Goal: Find specific page/section

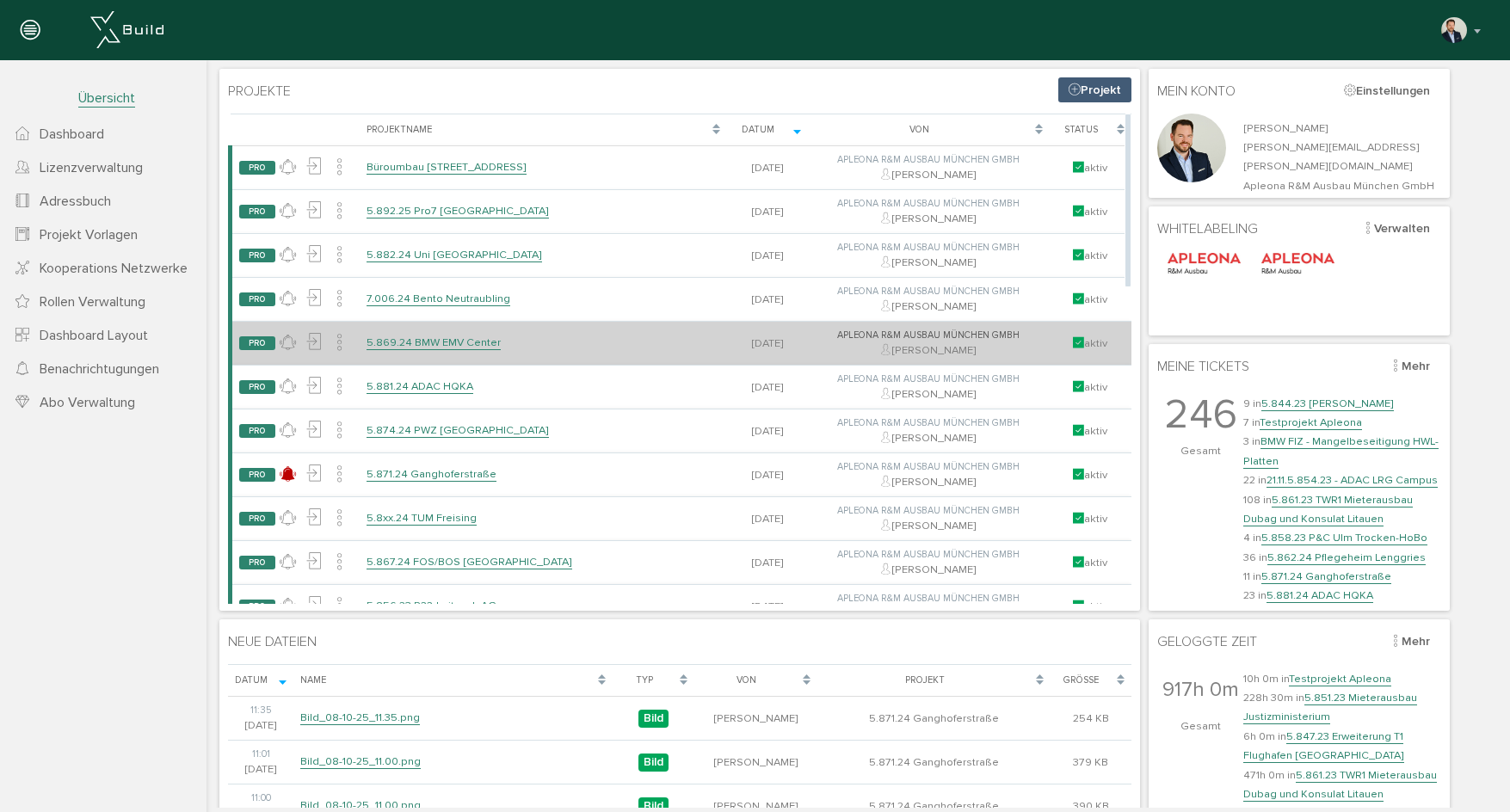
click at [474, 338] on link "5.869.24 BMW EMV Center" at bounding box center [434, 343] width 134 height 15
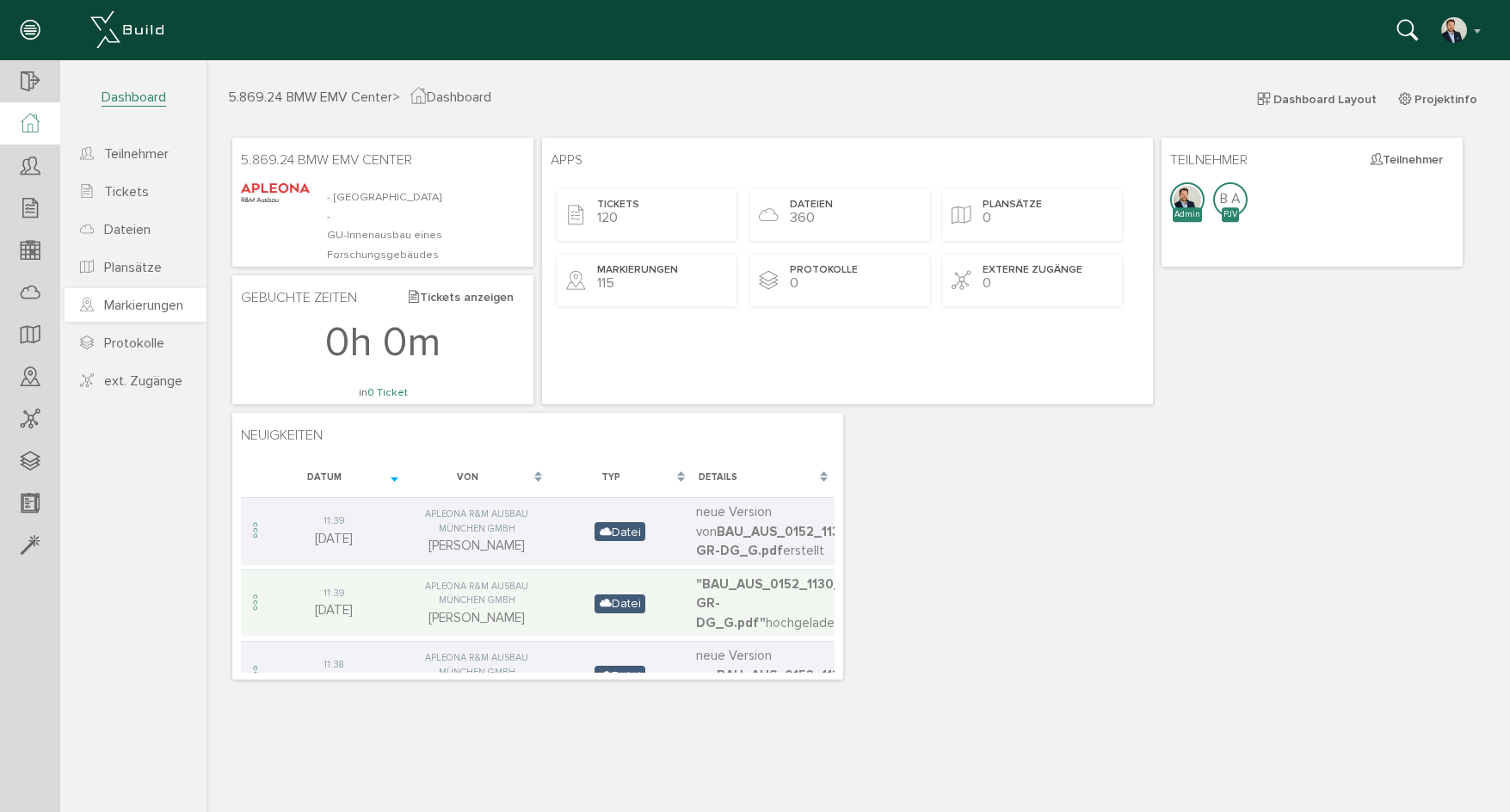
click at [126, 309] on span "Markierungen" at bounding box center [143, 305] width 79 height 17
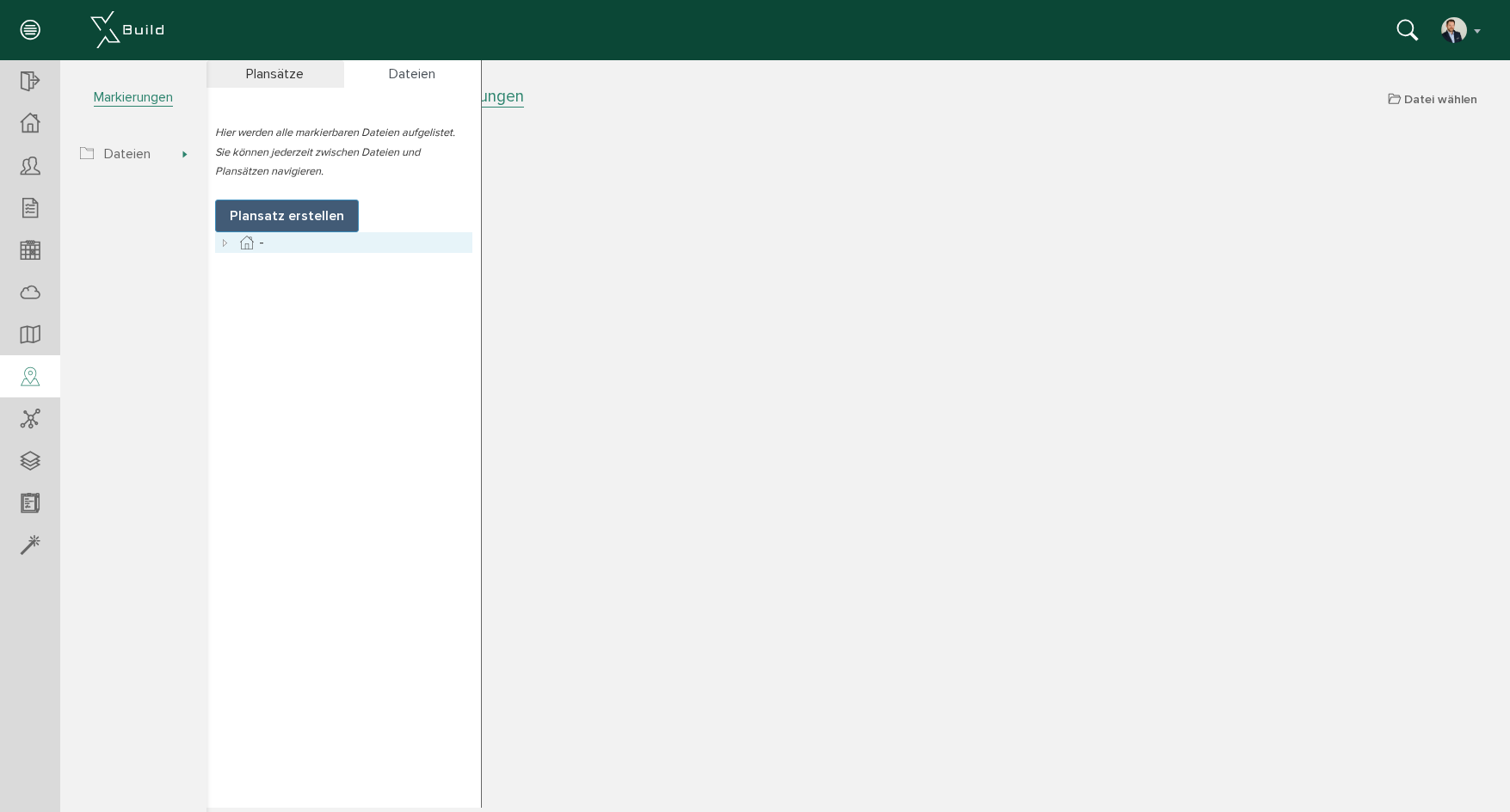
click at [225, 246] on icon at bounding box center [225, 243] width 20 height 20
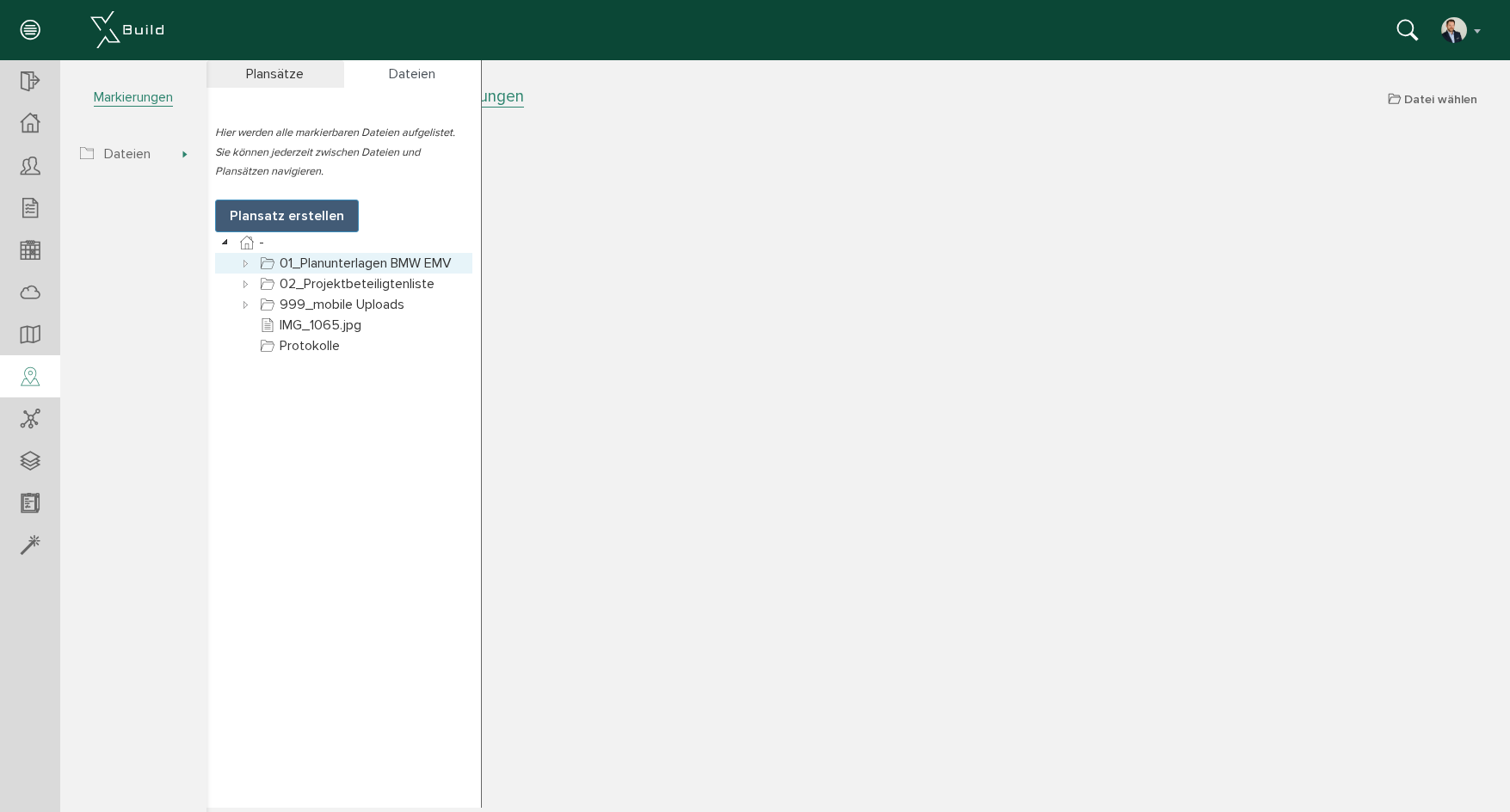
click at [242, 263] on icon at bounding box center [246, 263] width 20 height 20
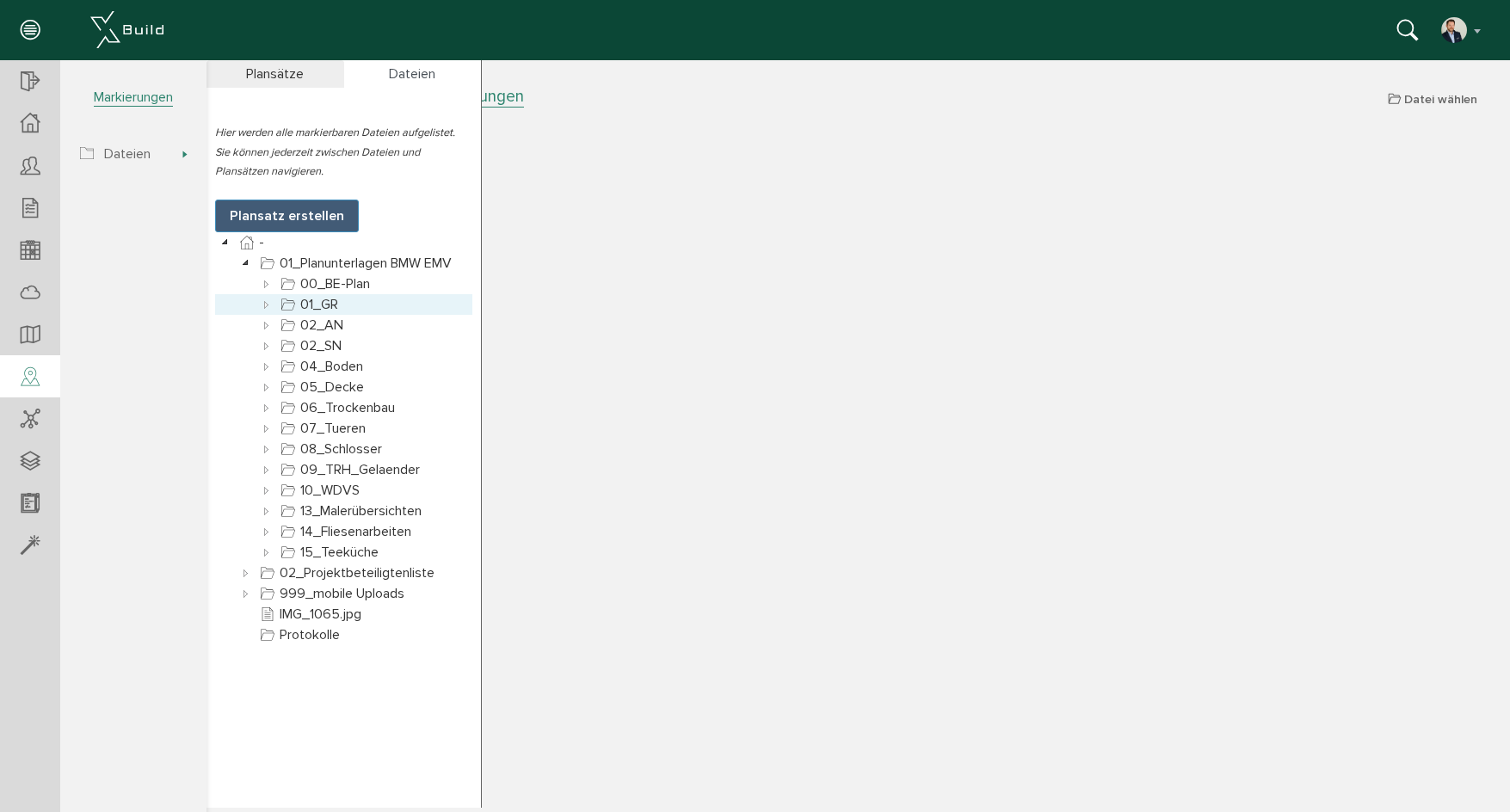
click at [260, 302] on icon at bounding box center [267, 304] width 20 height 20
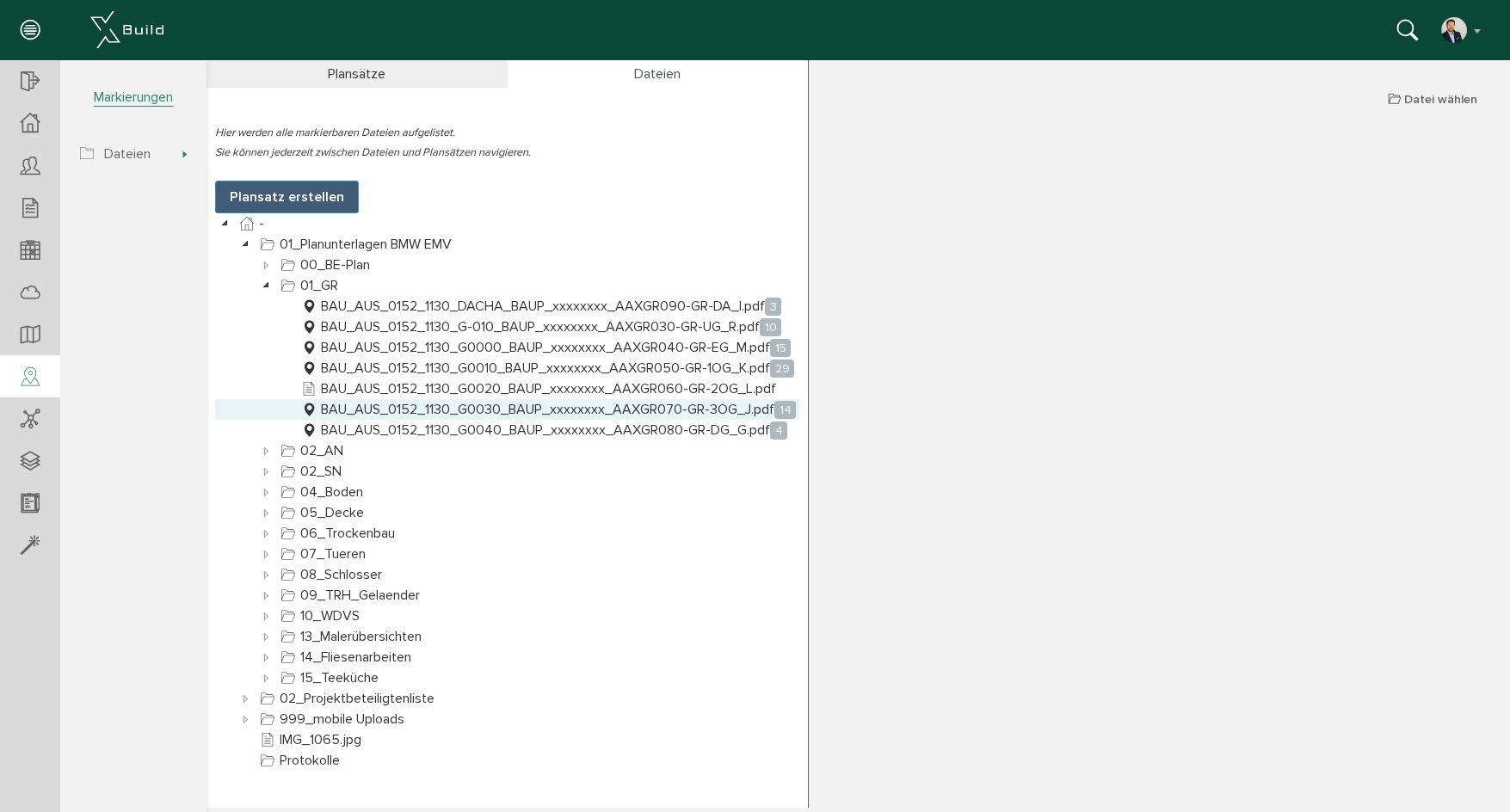
click at [589, 406] on link "BAU_AUS_0152_1130_G0030_BAUP_xxxxxxxx_AAXGR070-GR-3OG_J.pdf 14" at bounding box center [548, 409] width 501 height 20
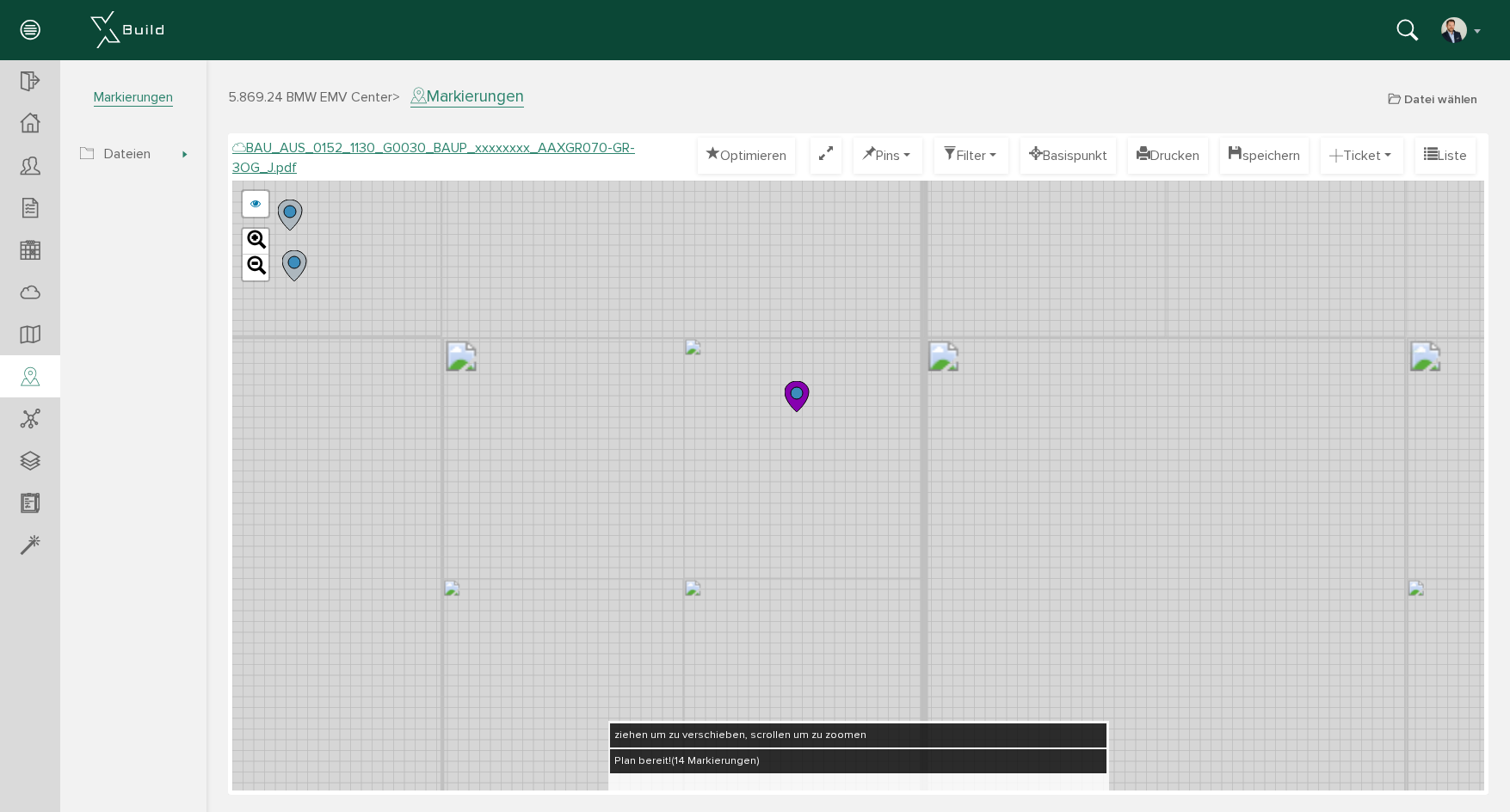
drag, startPoint x: 986, startPoint y: 229, endPoint x: 967, endPoint y: 476, distance: 247.7
click at [967, 476] on div "BAU_AUS_0152_1130_G0030_BAUP_xxxxxxxx_AAXGR070-GR-3OG_F.pdf abbrechen Leaflet" at bounding box center [858, 485] width 1252 height 610
drag, startPoint x: 902, startPoint y: 570, endPoint x: 806, endPoint y: 267, distance: 317.8
click at [806, 267] on div "BAU_AUS_0152_1130_G0030_BAUP_xxxxxxxx_AAXGR070-GR-3OG_F.pdf abbrechen Leaflet" at bounding box center [858, 485] width 1252 height 610
click at [791, 391] on div "BAU_AUS_0152_1130_G0030_BAUP_xxxxxxxx_AAXGR070-GR-3OG_F.pdf abbrechen Leaflet" at bounding box center [858, 485] width 1252 height 610
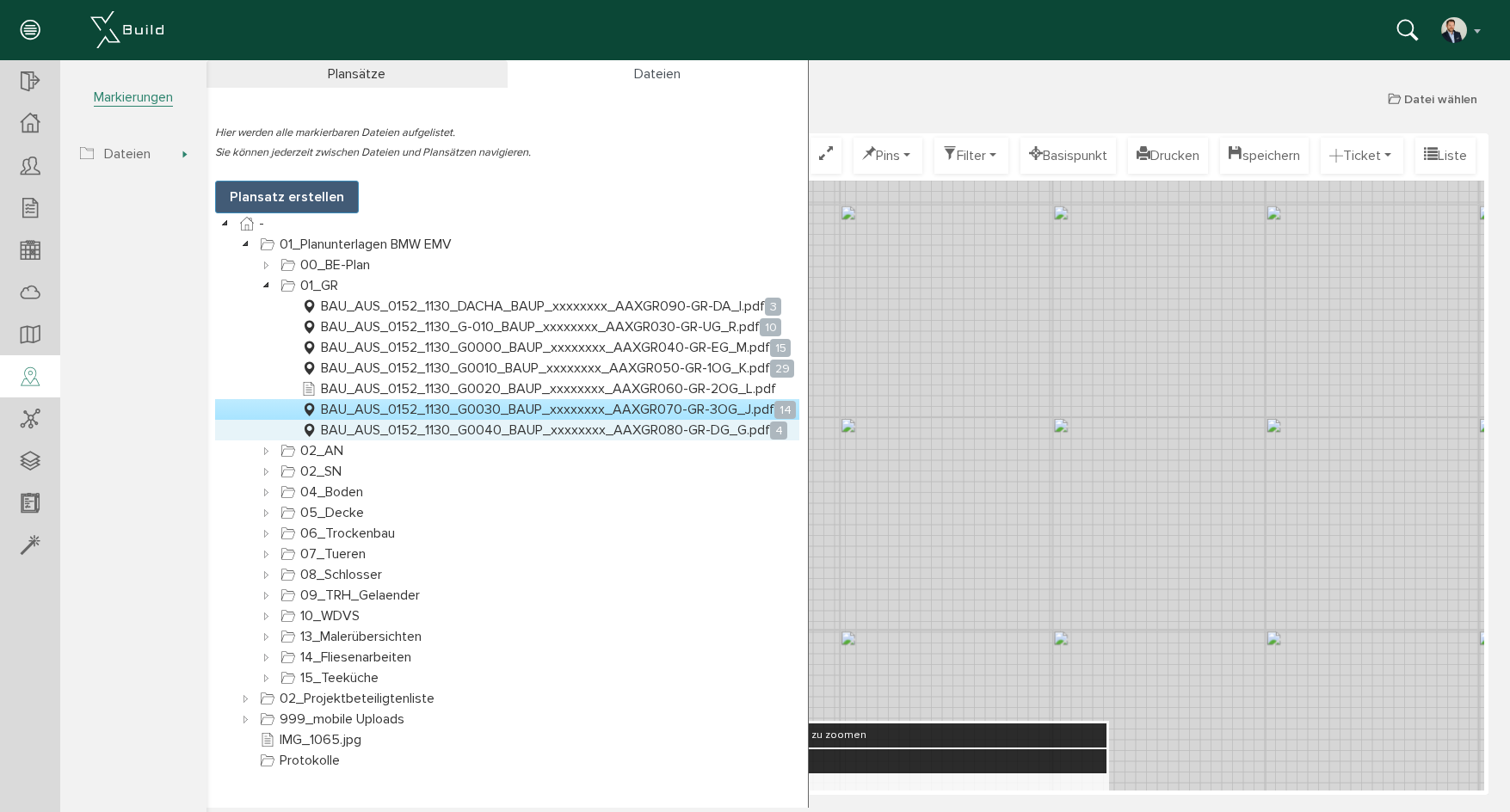
click at [514, 434] on link "BAU_AUS_0152_1130_G0040_BAUP_xxxxxxxx_AAXGR080-GR-DG_G.pdf 4" at bounding box center [544, 430] width 493 height 20
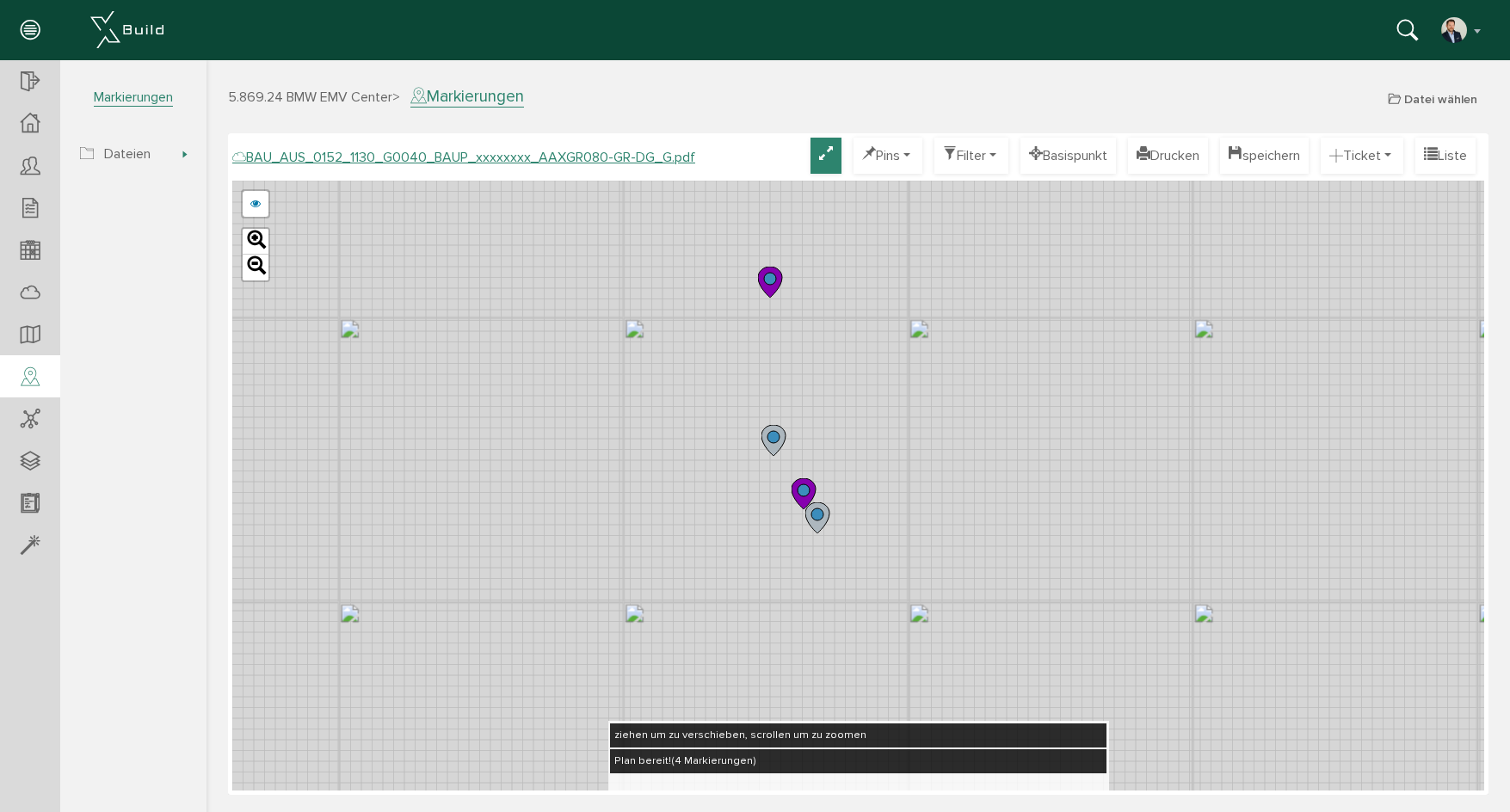
drag, startPoint x: 943, startPoint y: 557, endPoint x: 809, endPoint y: 165, distance: 414.3
click at [809, 165] on div "BAU_AUS_0152_1130_G0040_BAUP_xxxxxxxx_AAXGR080-GR-DG_G.pdf Optimieren Pins nur …" at bounding box center [858, 464] width 1252 height 653
drag, startPoint x: 822, startPoint y: 215, endPoint x: 822, endPoint y: 444, distance: 229.0
click at [822, 444] on div "BAU_AUS_0152_1130_G0040_BAUP_xxxxxxxx_AAXGR080-GR-DG_D.pdf abbrechen Leaflet" at bounding box center [858, 485] width 1252 height 610
drag, startPoint x: 848, startPoint y: 379, endPoint x: 829, endPoint y: 481, distance: 103.8
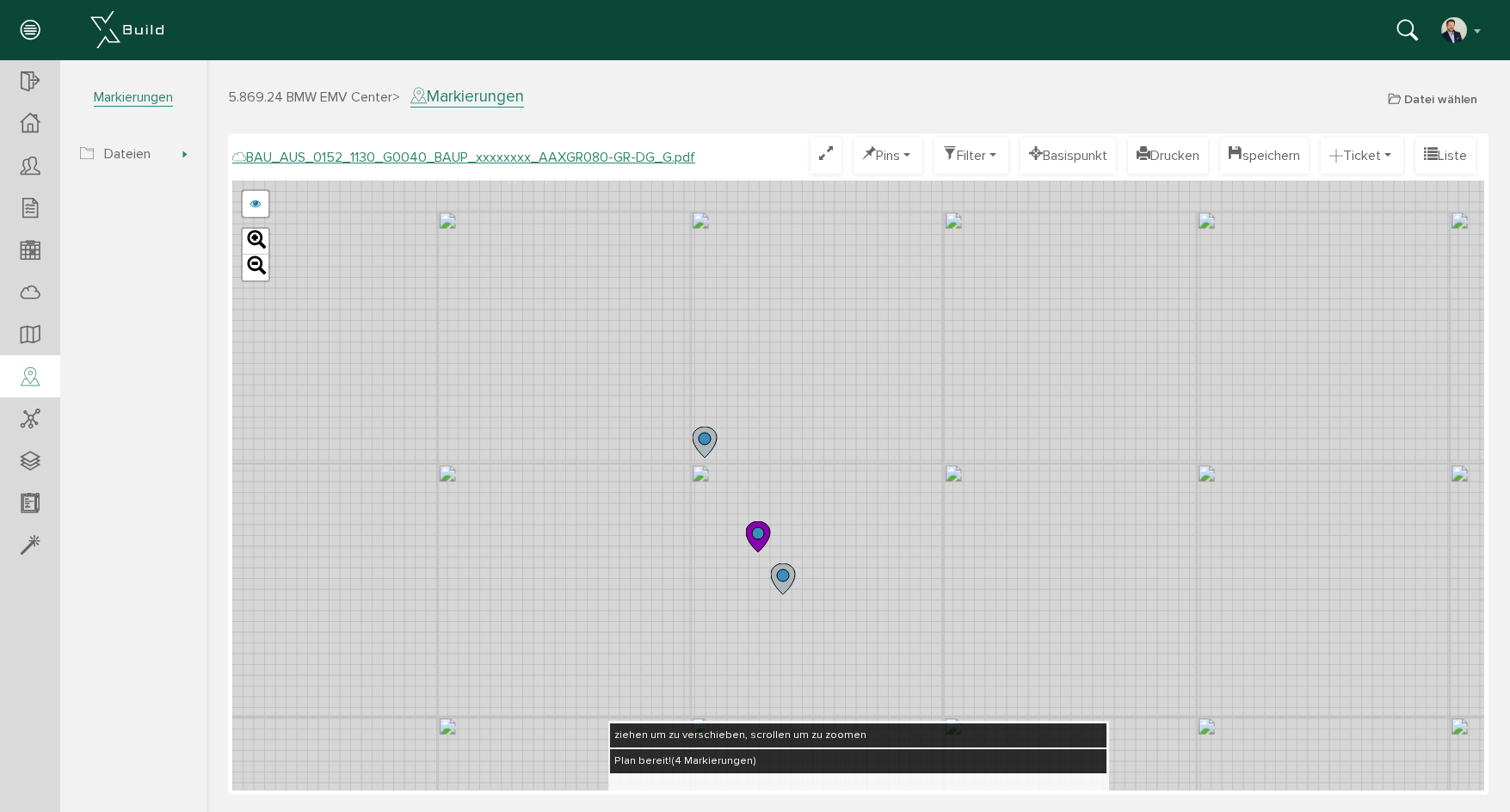
click at [829, 481] on div "BAU_AUS_0152_1130_G0040_BAUP_xxxxxxxx_AAXGR080-GR-DG_D.pdf abbrechen Leaflet" at bounding box center [858, 485] width 1252 height 610
click at [849, 431] on div "BAU_AUS_0152_1130_G0040_BAUP_xxxxxxxx_AAXGR080-GR-DG_D.pdf abbrechen Leaflet" at bounding box center [858, 485] width 1252 height 610
drag, startPoint x: 852, startPoint y: 395, endPoint x: 856, endPoint y: 369, distance: 26.3
click at [856, 370] on div "BAU_AUS_0152_1130_G0040_BAUP_xxxxxxxx_AAXGR080-GR-DG_D.pdf abbrechen Leaflet" at bounding box center [858, 485] width 1252 height 610
click at [761, 509] on circle at bounding box center [761, 509] width 12 height 12
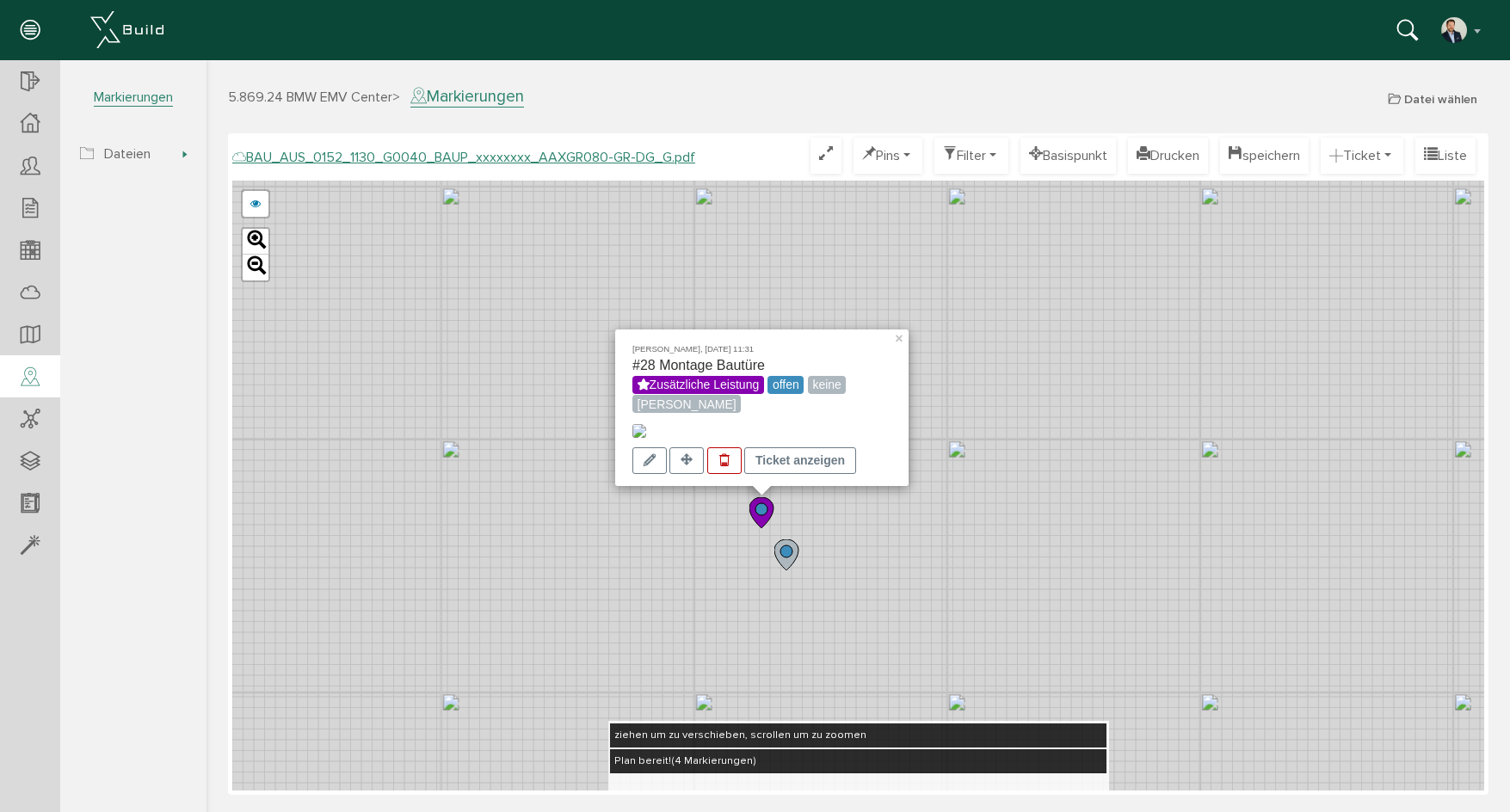
click at [963, 518] on div "[PERSON_NAME], [DATE] 11:31 #28 Montage Bautüre Zusätzliche Leistung offen kein…" at bounding box center [858, 485] width 1252 height 610
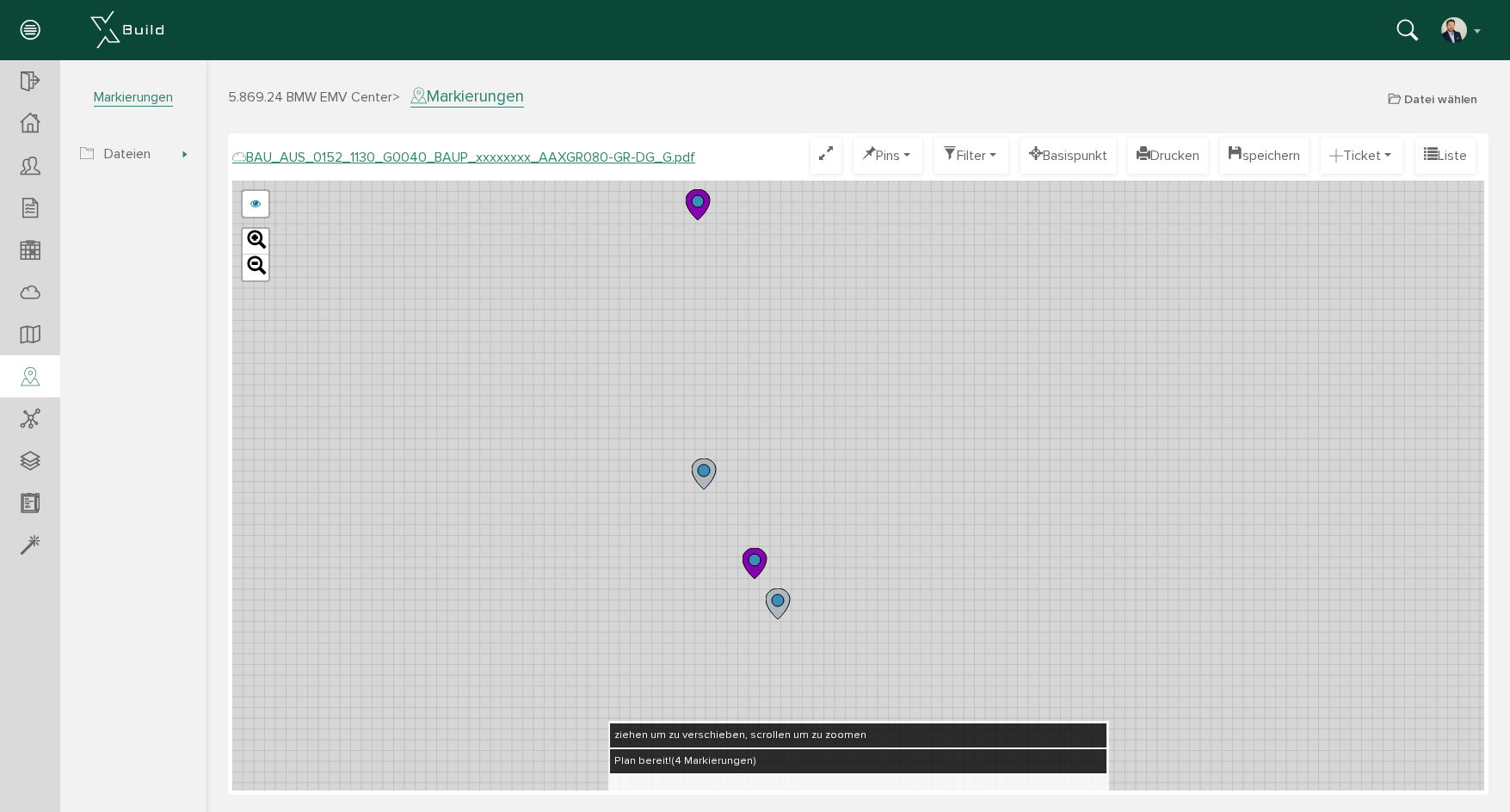
drag, startPoint x: 860, startPoint y: 424, endPoint x: 821, endPoint y: 519, distance: 102.7
click at [821, 519] on div "BAU_AUS_0152_1130_G0040_BAUP_xxxxxxxx_AAXGR080-GR-DG_D.pdf abbrechen Leaflet" at bounding box center [858, 485] width 1252 height 610
drag, startPoint x: 794, startPoint y: 449, endPoint x: 771, endPoint y: 400, distance: 54.1
click at [771, 400] on div "BAU_AUS_0152_1130_G0040_BAUP_xxxxxxxx_AAXGR080-GR-DG_D.pdf abbrechen Leaflet" at bounding box center [858, 485] width 1252 height 610
drag, startPoint x: 812, startPoint y: 539, endPoint x: 807, endPoint y: 486, distance: 53.2
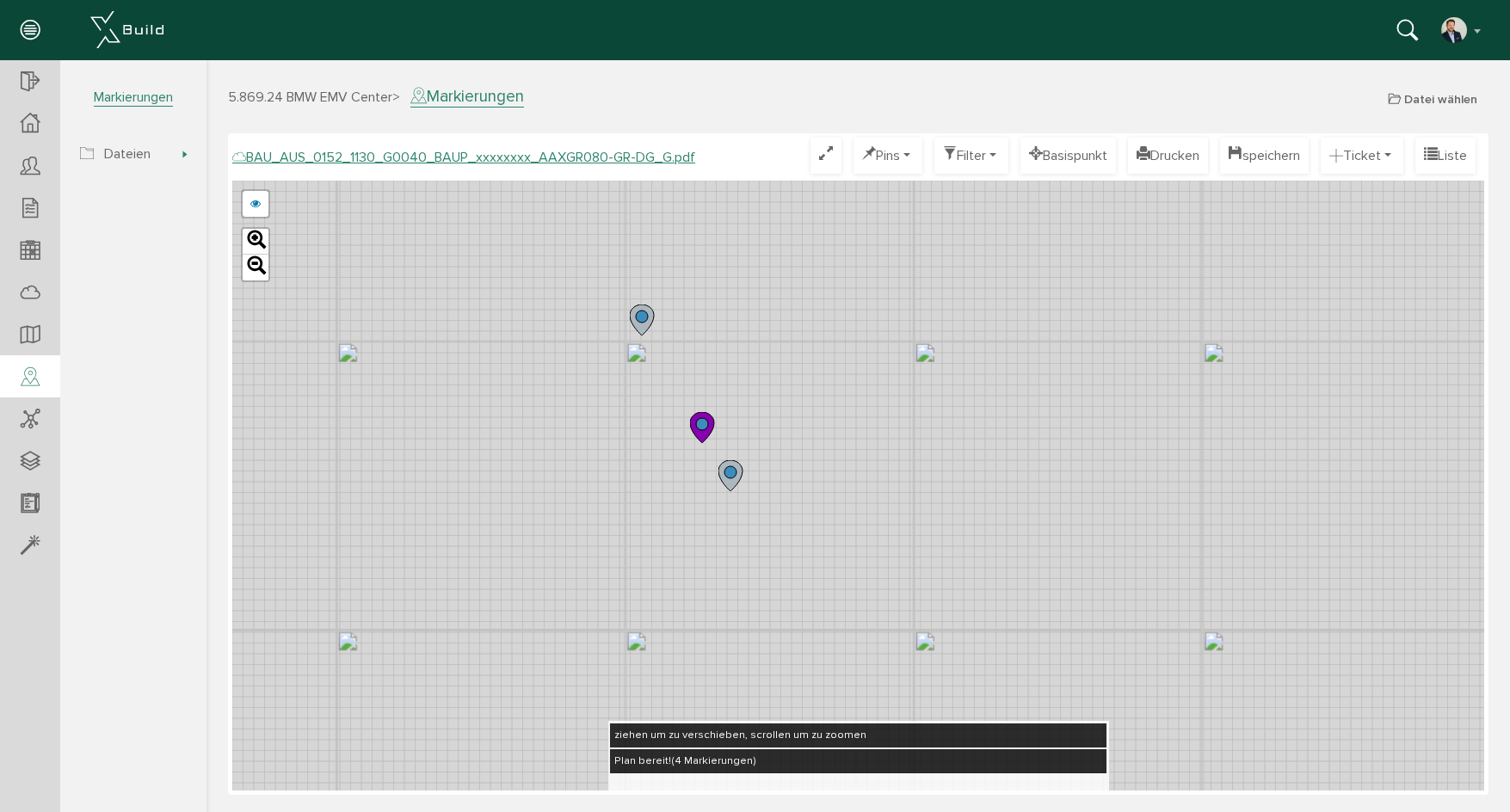
click at [807, 486] on div "BAU_AUS_0152_1130_G0040_BAUP_xxxxxxxx_AAXGR080-GR-DG_D.pdf abbrechen Leaflet" at bounding box center [858, 485] width 1252 height 610
